Goal: Information Seeking & Learning: Learn about a topic

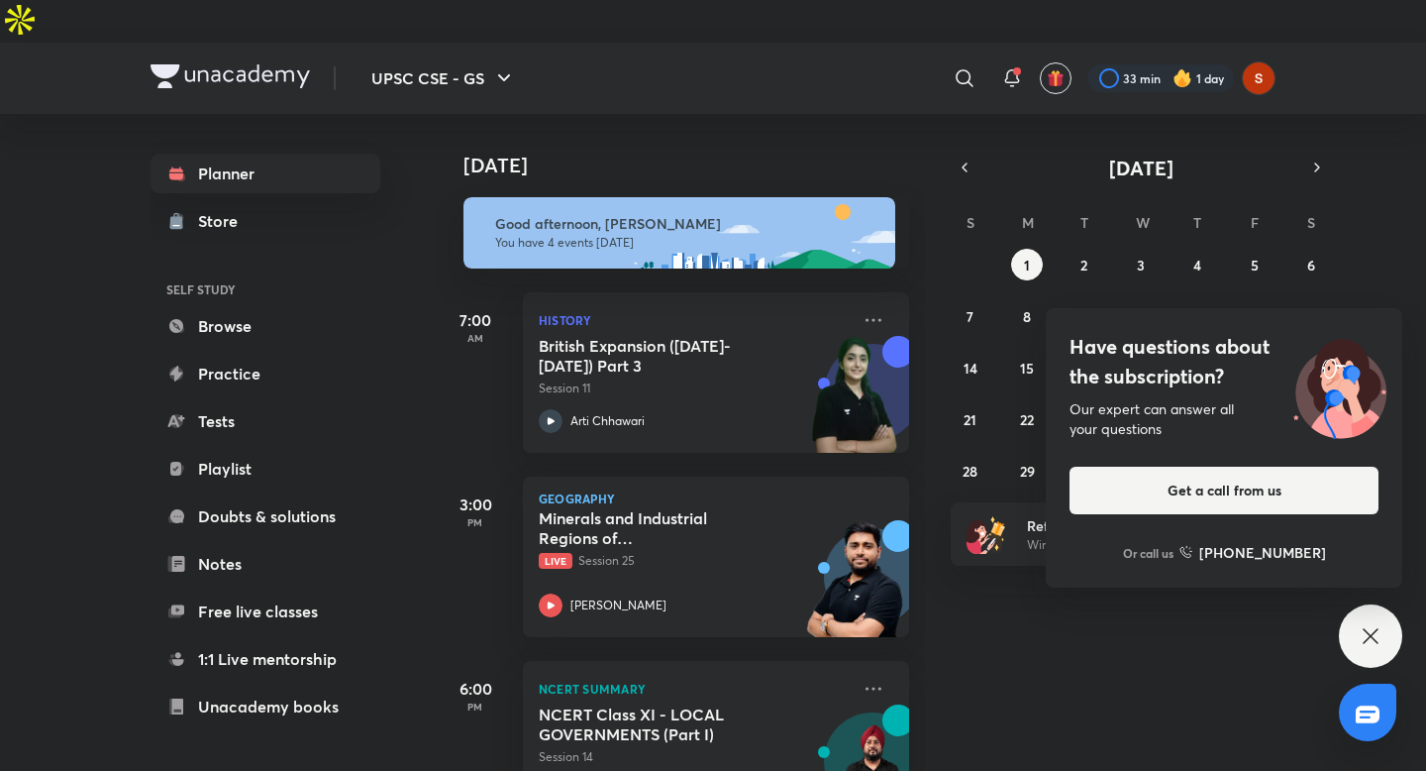
click at [657, 114] on div "[DATE]" at bounding box center [682, 145] width 493 height 63
click at [1392, 641] on div "Have questions about the subscription? Our expert can answer all your questions…" at bounding box center [1370, 635] width 63 height 63
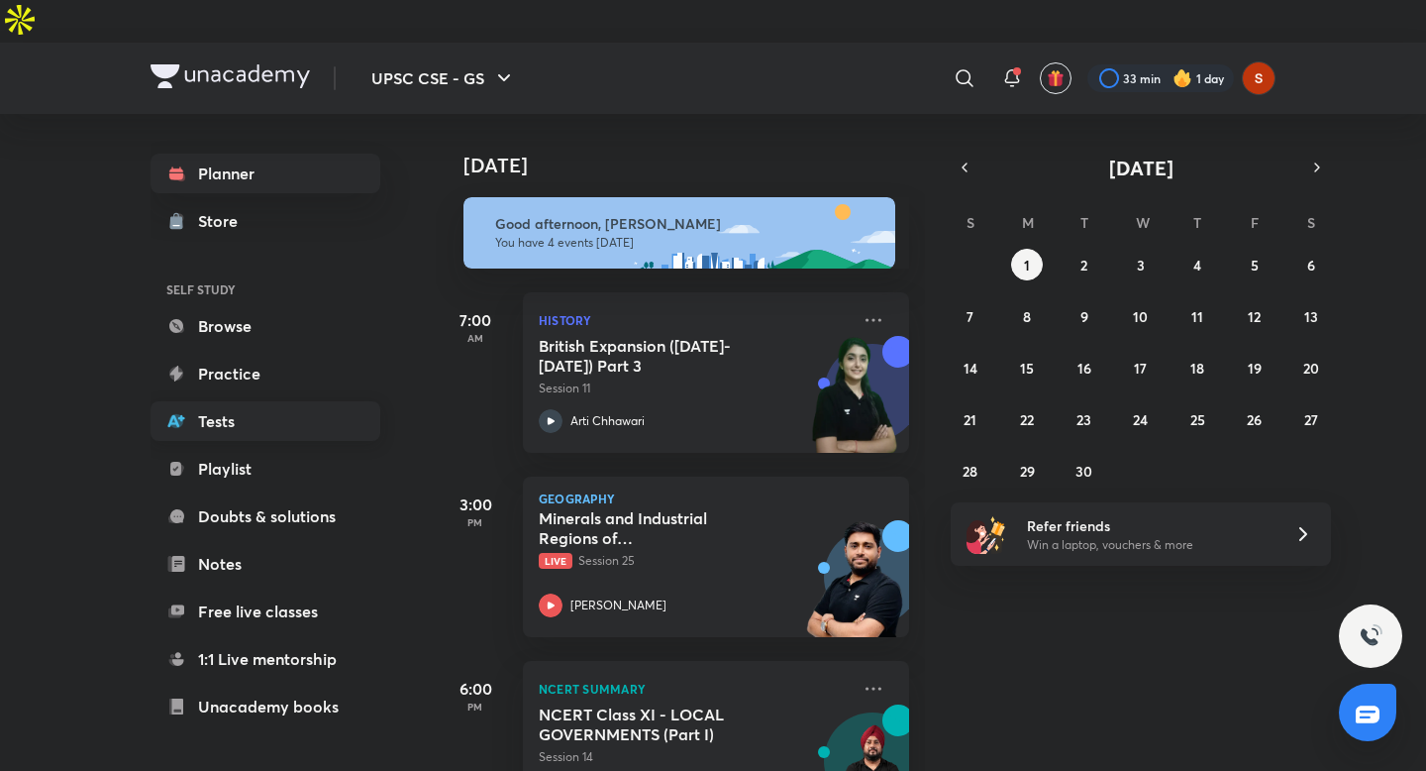
click at [276, 401] on link "Tests" at bounding box center [266, 421] width 230 height 40
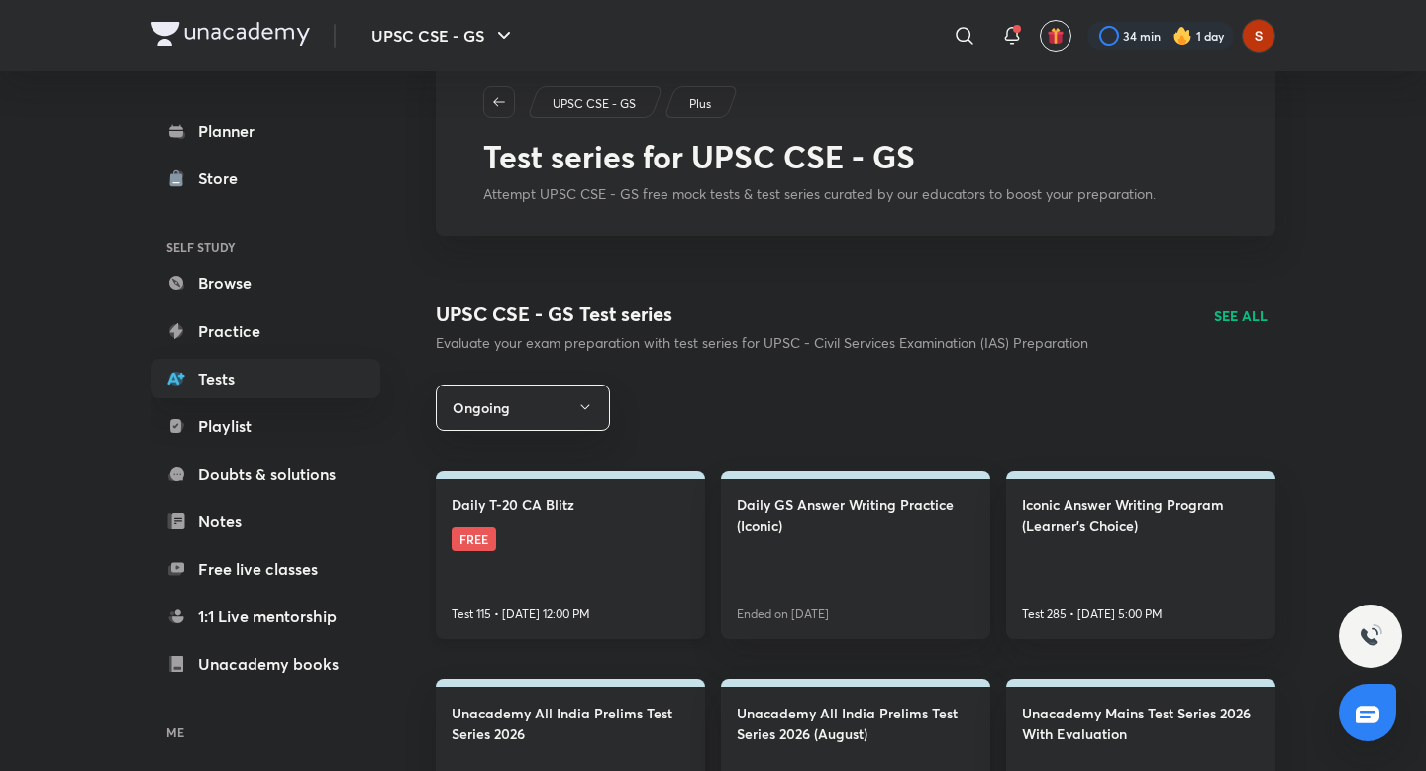
scroll to position [103, 0]
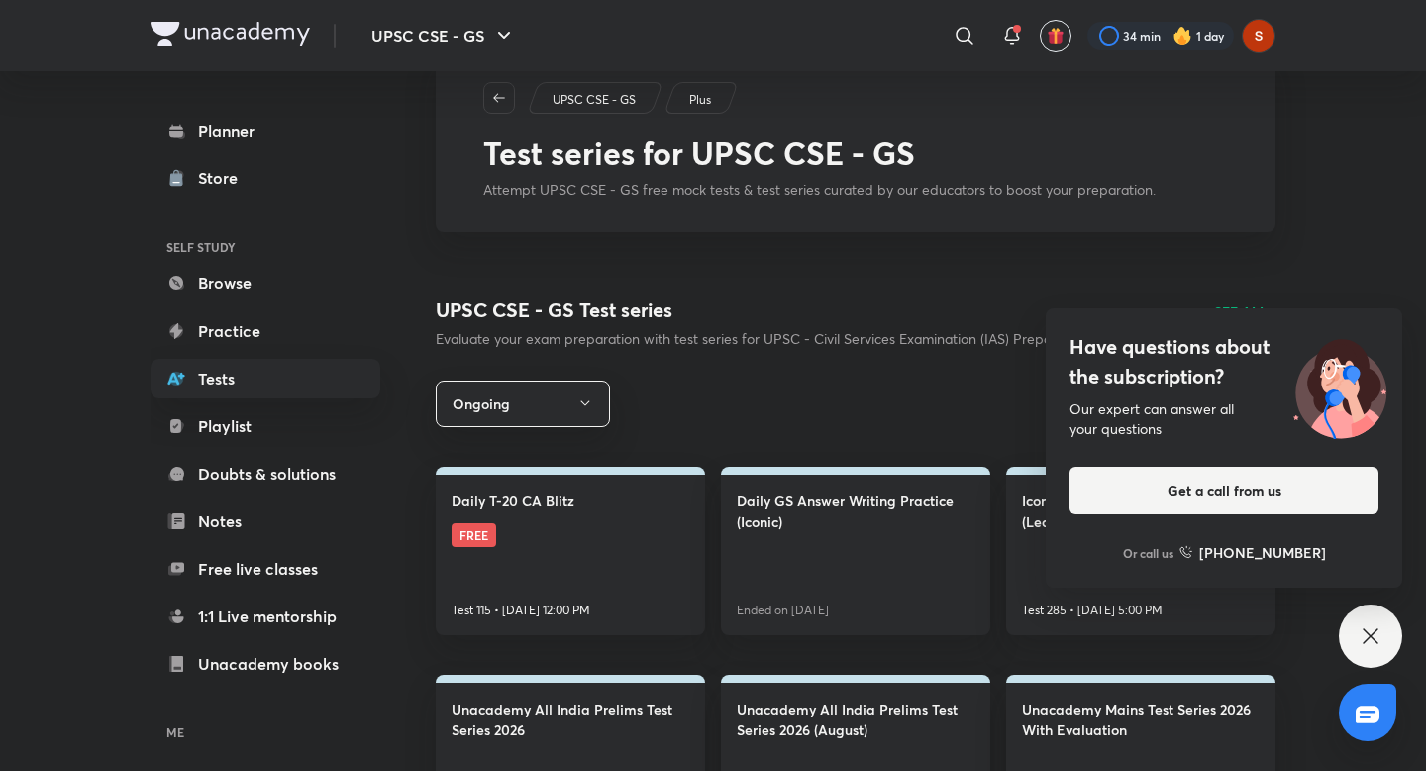
click at [1382, 641] on icon at bounding box center [1371, 636] width 24 height 24
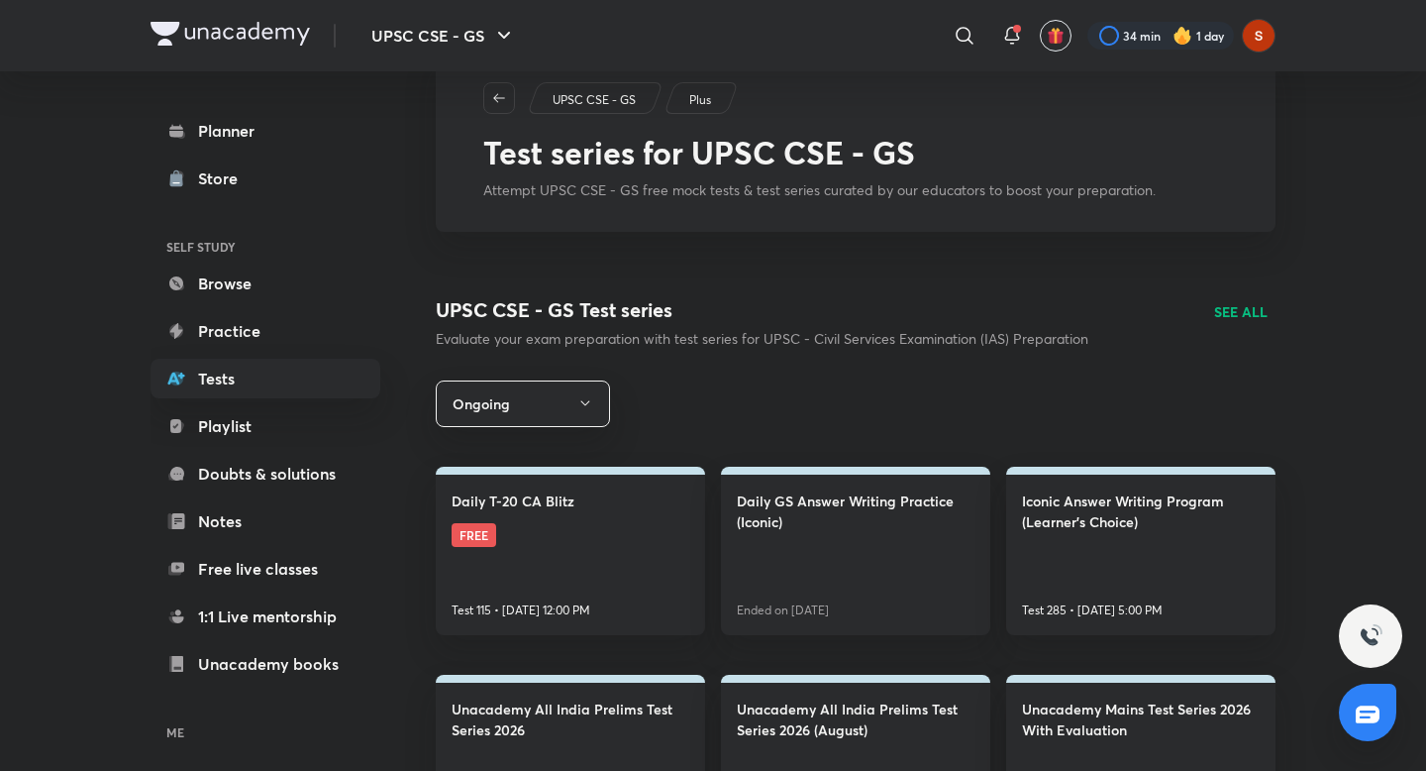
click at [672, 295] on h4 "UPSC CSE - GS Test series" at bounding box center [762, 310] width 653 height 30
click at [696, 295] on h4 "UPSC CSE - GS Test series" at bounding box center [762, 310] width 653 height 30
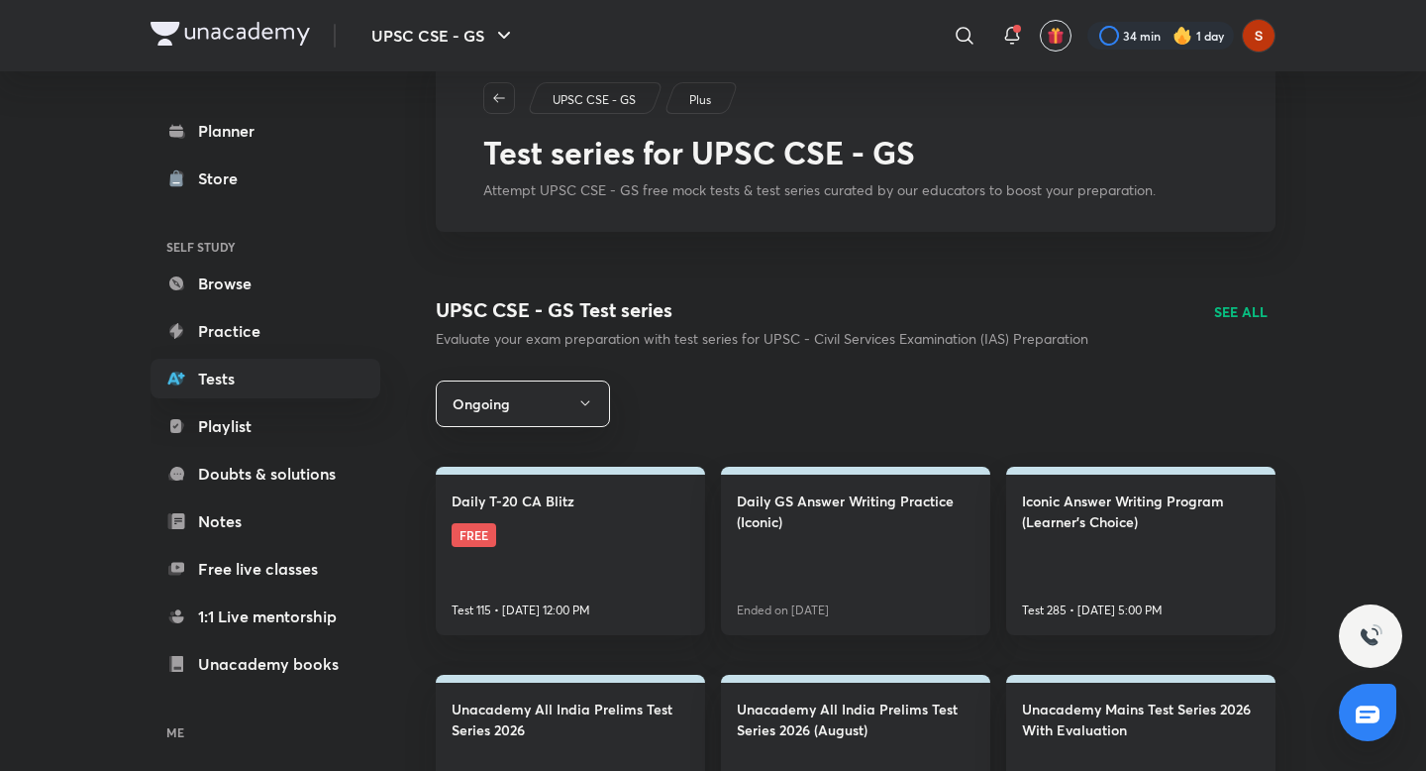
click at [652, 295] on h4 "UPSC CSE - GS Test series" at bounding box center [762, 310] width 653 height 30
click at [704, 295] on h4 "UPSC CSE - GS Test series" at bounding box center [762, 310] width 653 height 30
click at [653, 295] on h4 "UPSC CSE - GS Test series" at bounding box center [762, 310] width 653 height 30
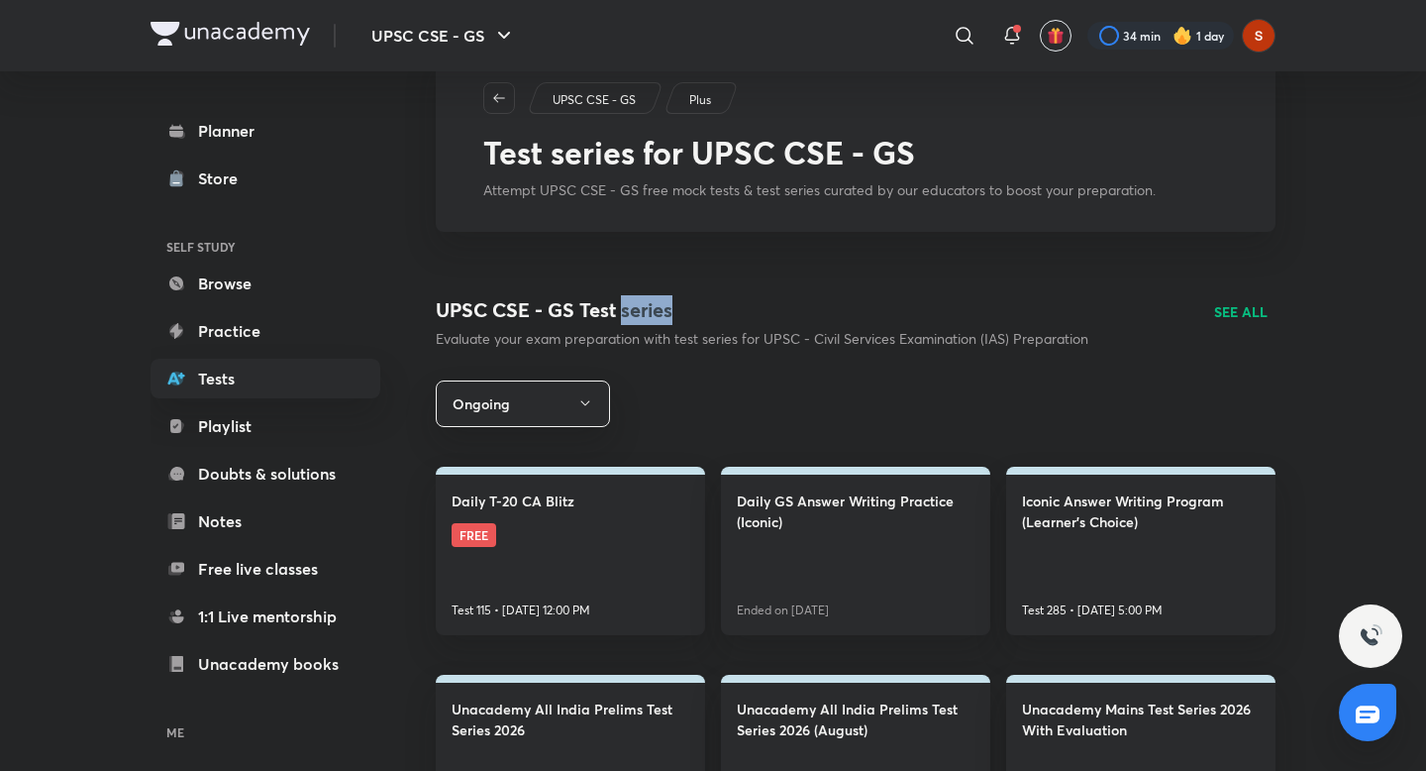
click at [653, 295] on h4 "UPSC CSE - GS Test series" at bounding box center [762, 310] width 653 height 30
click at [680, 295] on h4 "UPSC CSE - GS Test series" at bounding box center [762, 310] width 653 height 30
click at [663, 295] on h4 "UPSC CSE - GS Test series" at bounding box center [762, 310] width 653 height 30
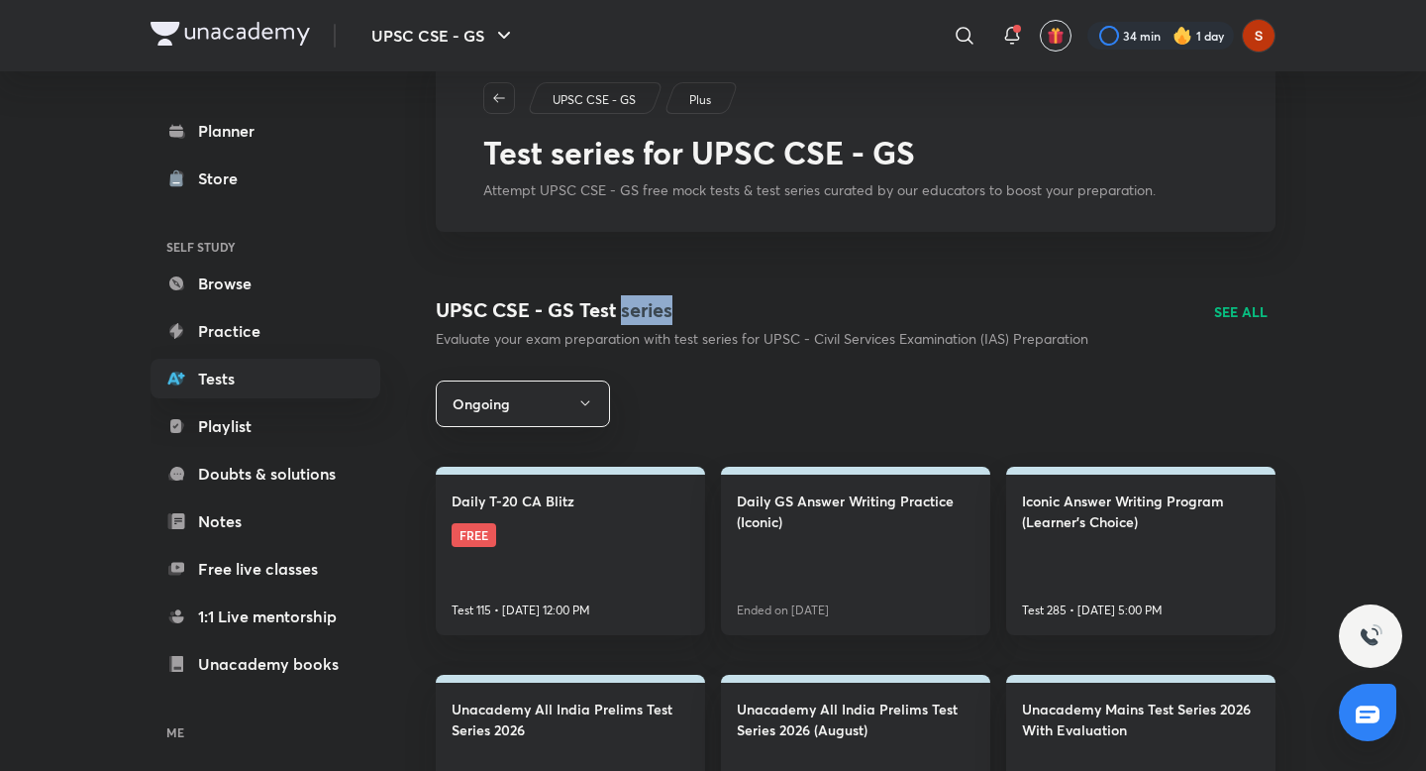
click at [663, 295] on h4 "UPSC CSE - GS Test series" at bounding box center [762, 310] width 653 height 30
click at [681, 295] on h4 "UPSC CSE - GS Test series" at bounding box center [762, 310] width 653 height 30
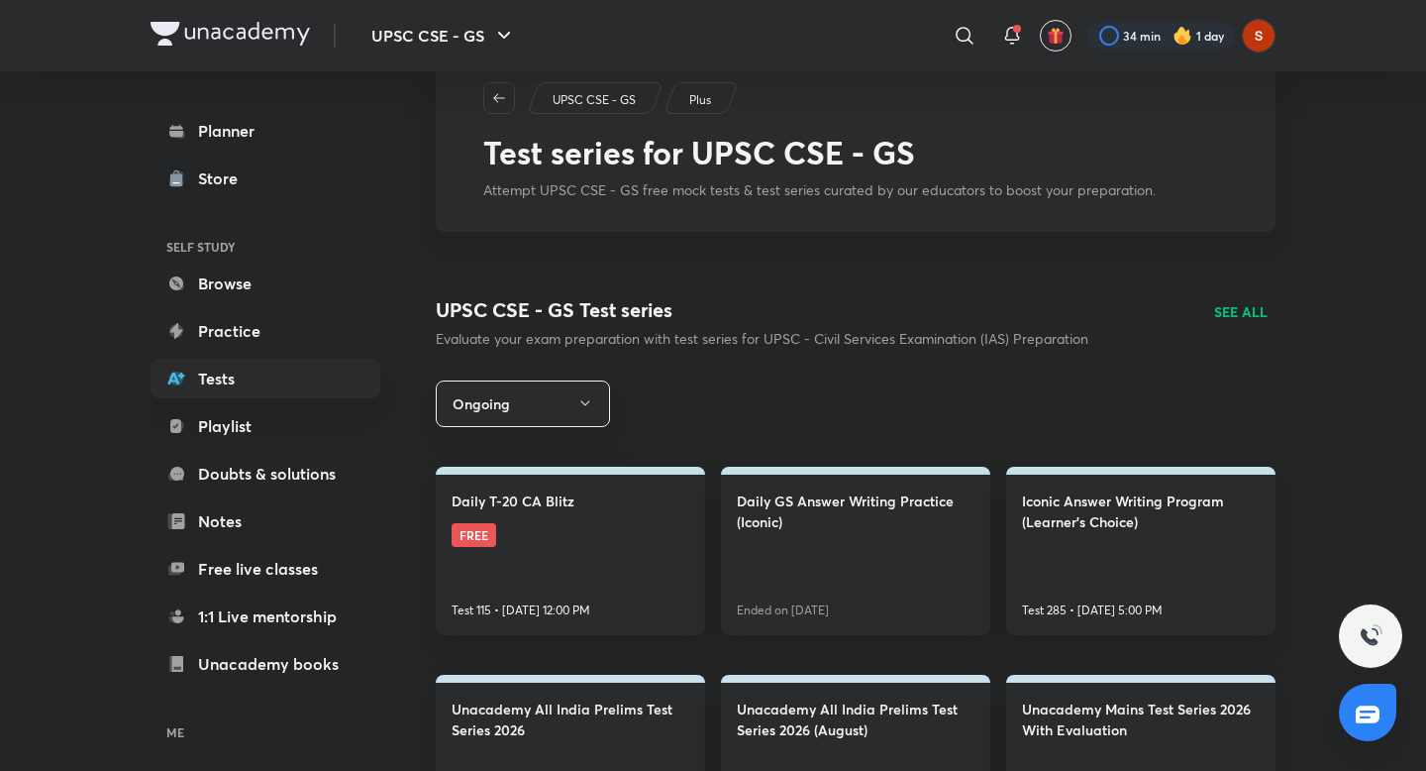
click at [681, 295] on h4 "UPSC CSE - GS Test series" at bounding box center [762, 310] width 653 height 30
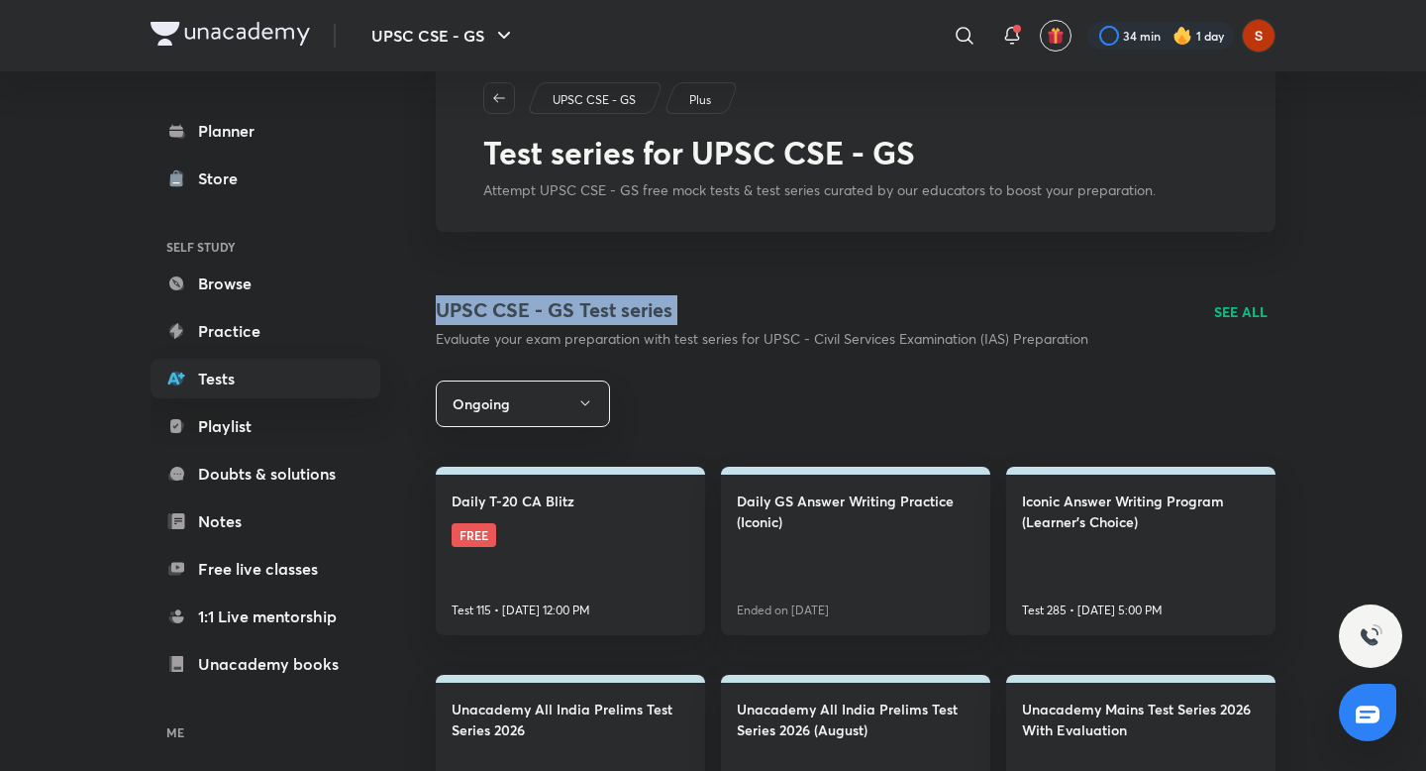
click at [681, 295] on h4 "UPSC CSE - GS Test series" at bounding box center [762, 310] width 653 height 30
